Goal: Download file/media

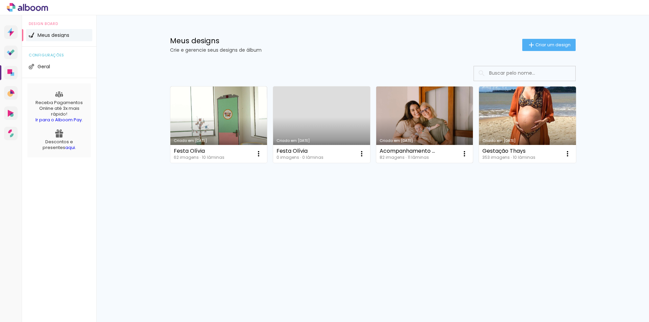
click at [438, 129] on link "Criado em [DATE]" at bounding box center [424, 125] width 97 height 76
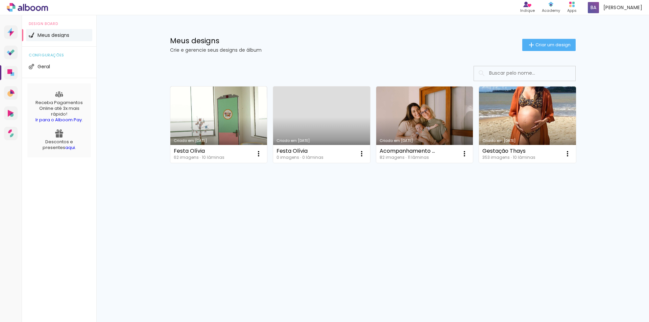
click at [192, 275] on div "Prosite Website + Landing pages Proof Sistema de seleção e venda de fotos Desig…" at bounding box center [324, 168] width 649 height 307
click at [529, 118] on link "Criado em [DATE]" at bounding box center [527, 125] width 97 height 76
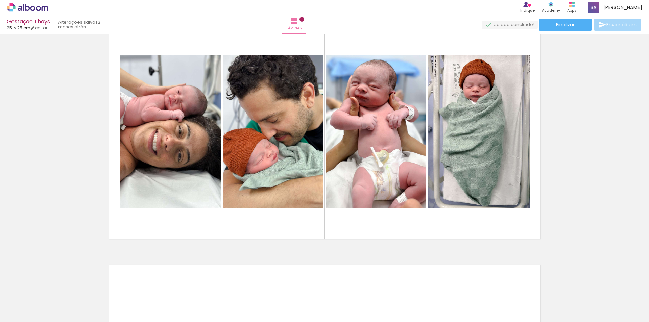
scroll to position [2198, 0]
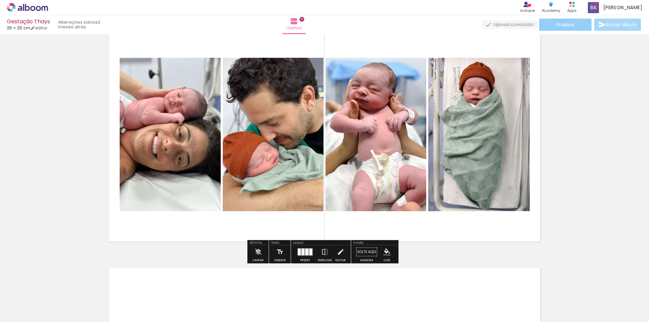
click at [562, 29] on paper-button "Finalizar" at bounding box center [565, 25] width 52 height 12
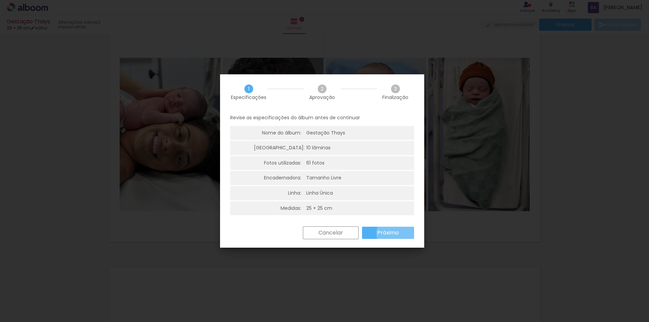
click at [0, 0] on slot "Próximo" at bounding box center [0, 0] width 0 height 0
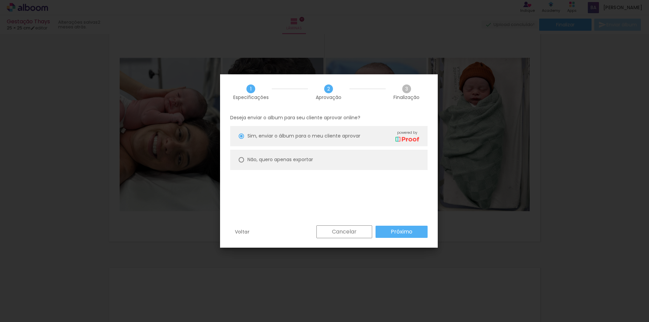
click at [0, 0] on paper-radio-button "Não, quero apenas exportar" at bounding box center [0, 0] width 0 height 0
type paper-radio-button "on"
click at [373, 70] on paper-button "Próximo" at bounding box center [354, 65] width 37 height 10
type input "Alta, 300 DPI"
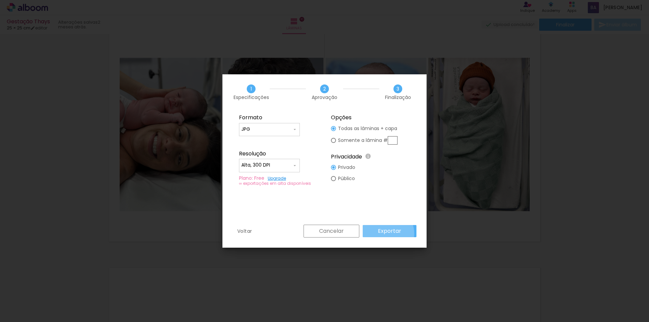
click at [0, 0] on slot "Exportar" at bounding box center [0, 0] width 0 height 0
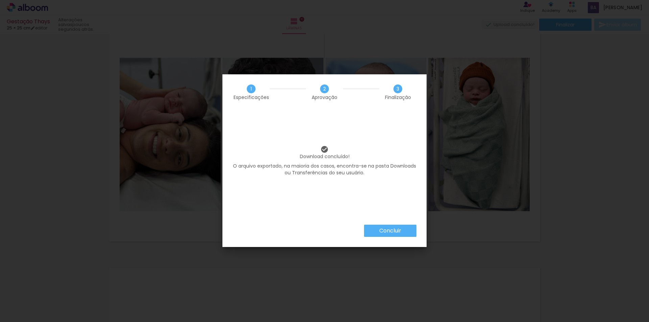
click at [0, 0] on slot "Concluir" at bounding box center [0, 0] width 0 height 0
